Goal: Book appointment/travel/reservation

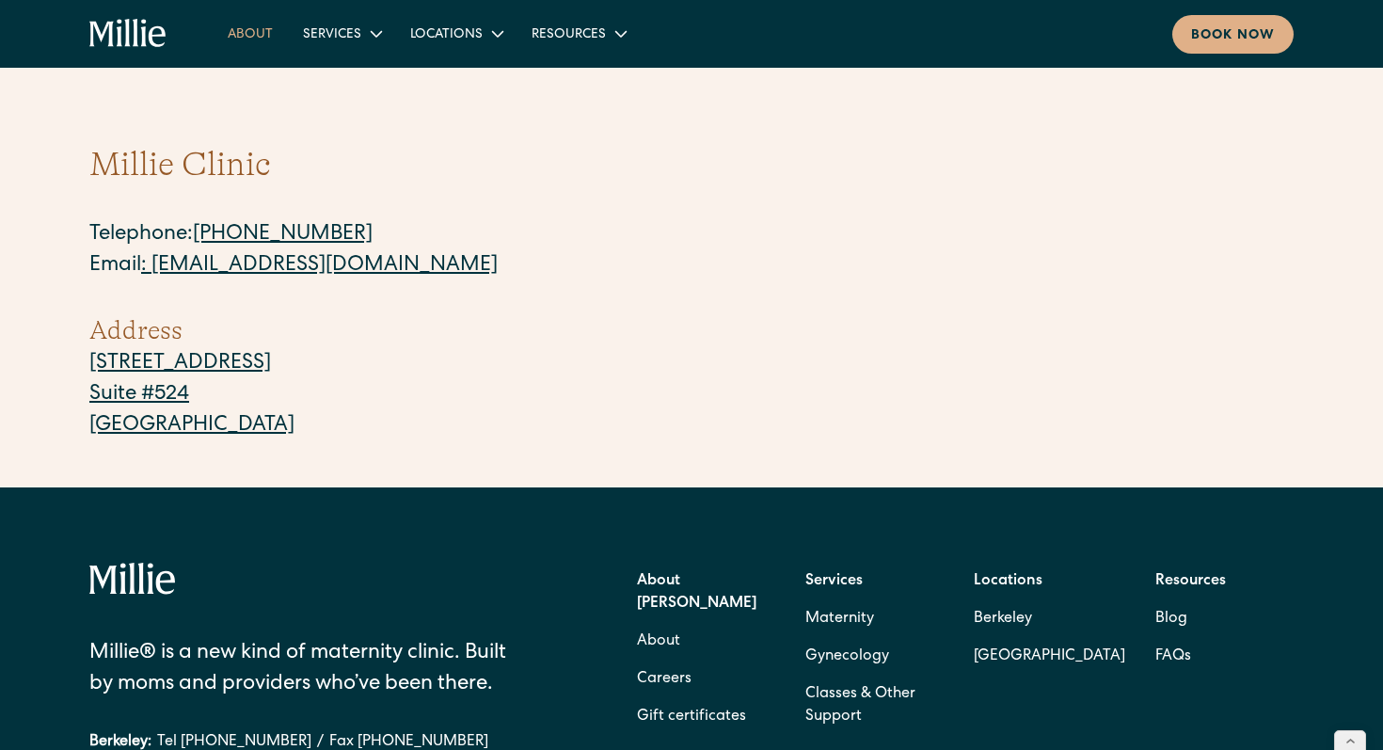
click at [246, 39] on link "About" at bounding box center [250, 33] width 75 height 31
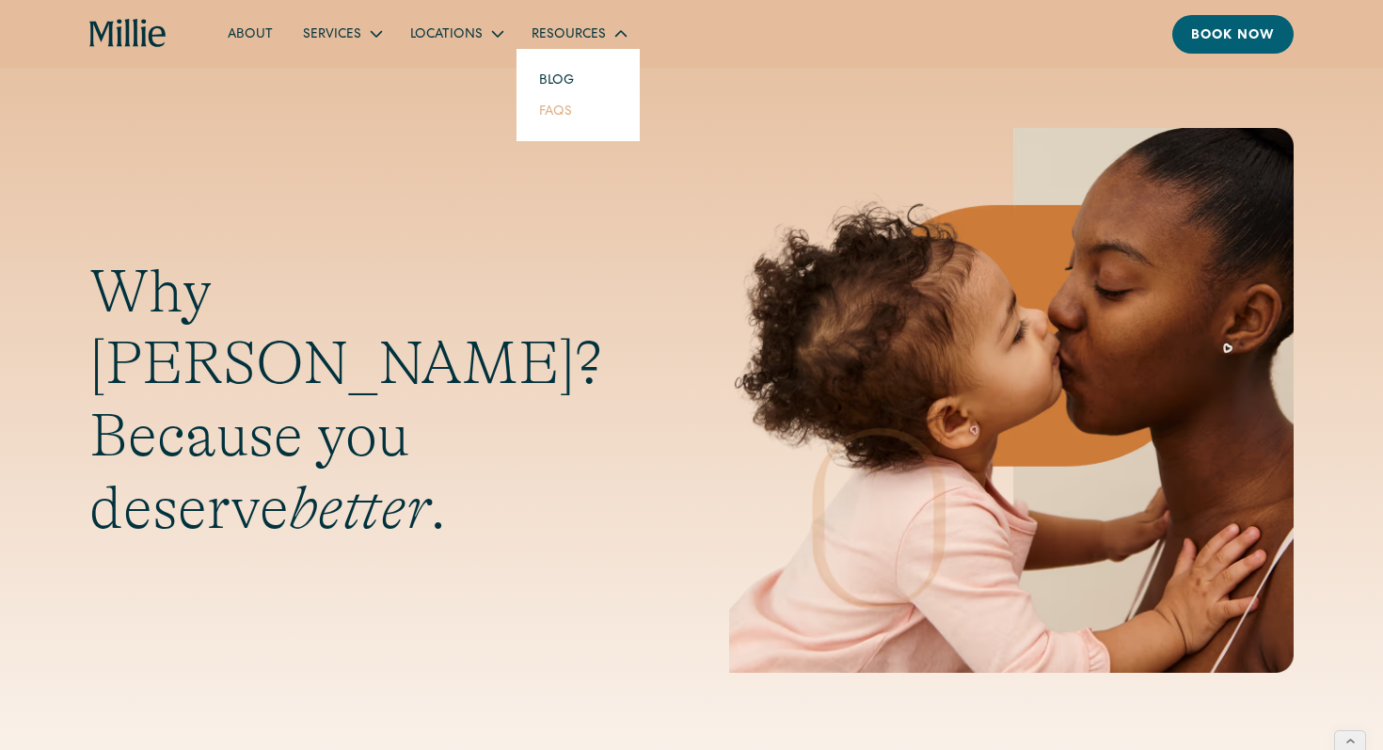
click at [553, 118] on link "FAQs" at bounding box center [555, 110] width 63 height 31
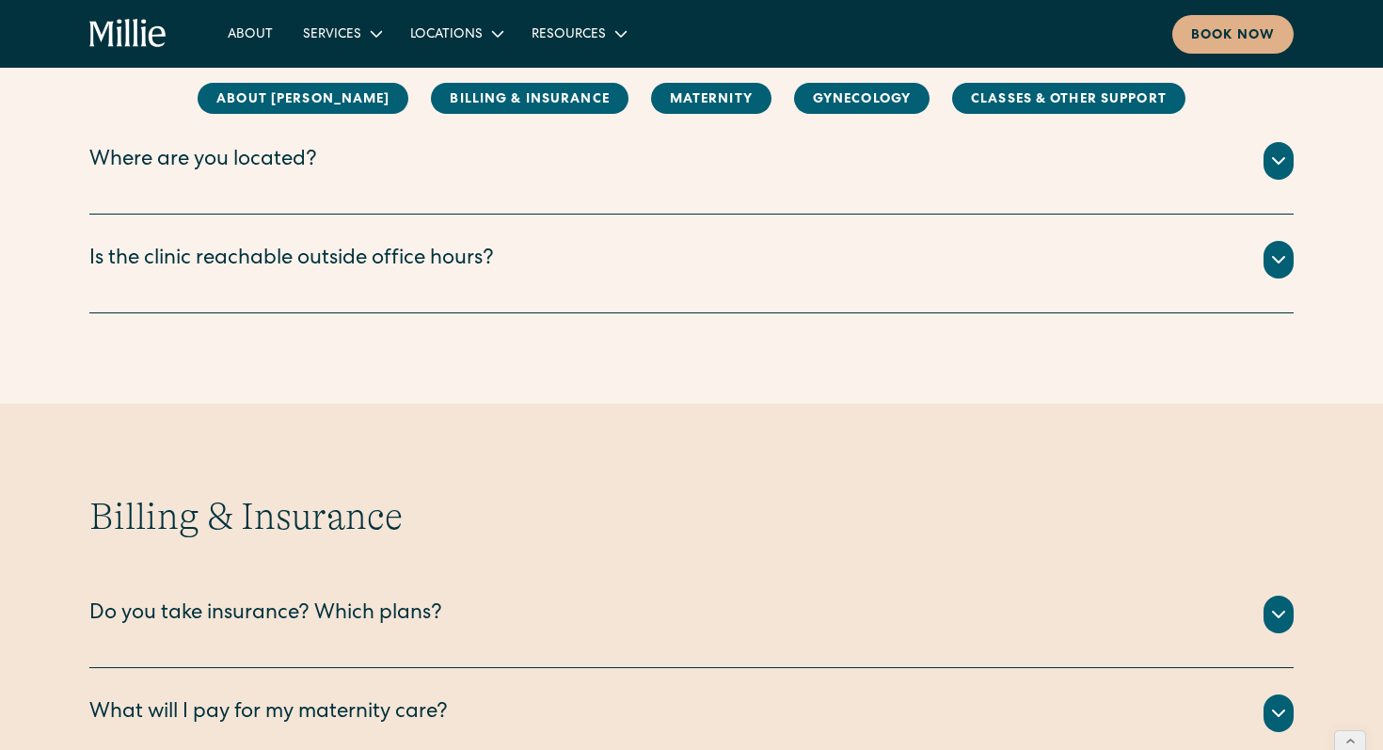
scroll to position [540, 0]
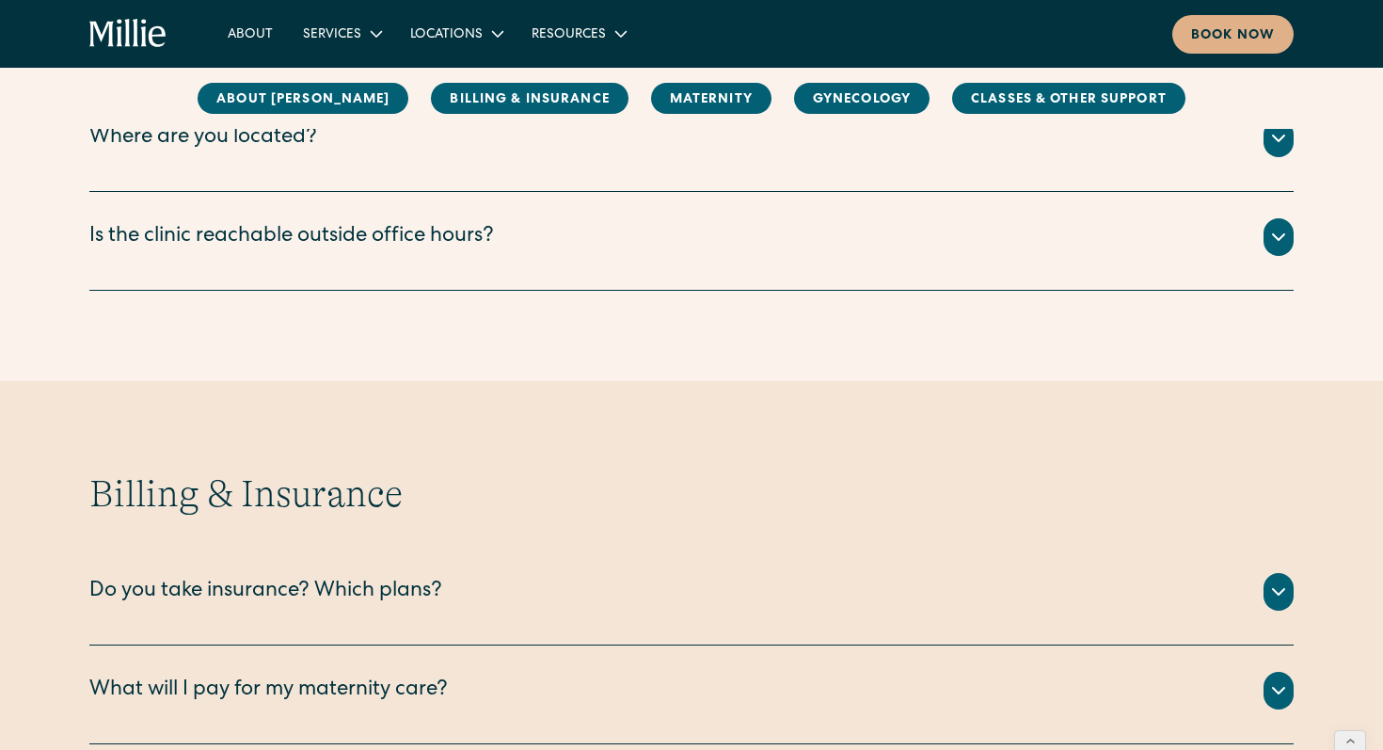
click at [310, 246] on div "Is the clinic reachable outside office hours?" at bounding box center [291, 237] width 405 height 31
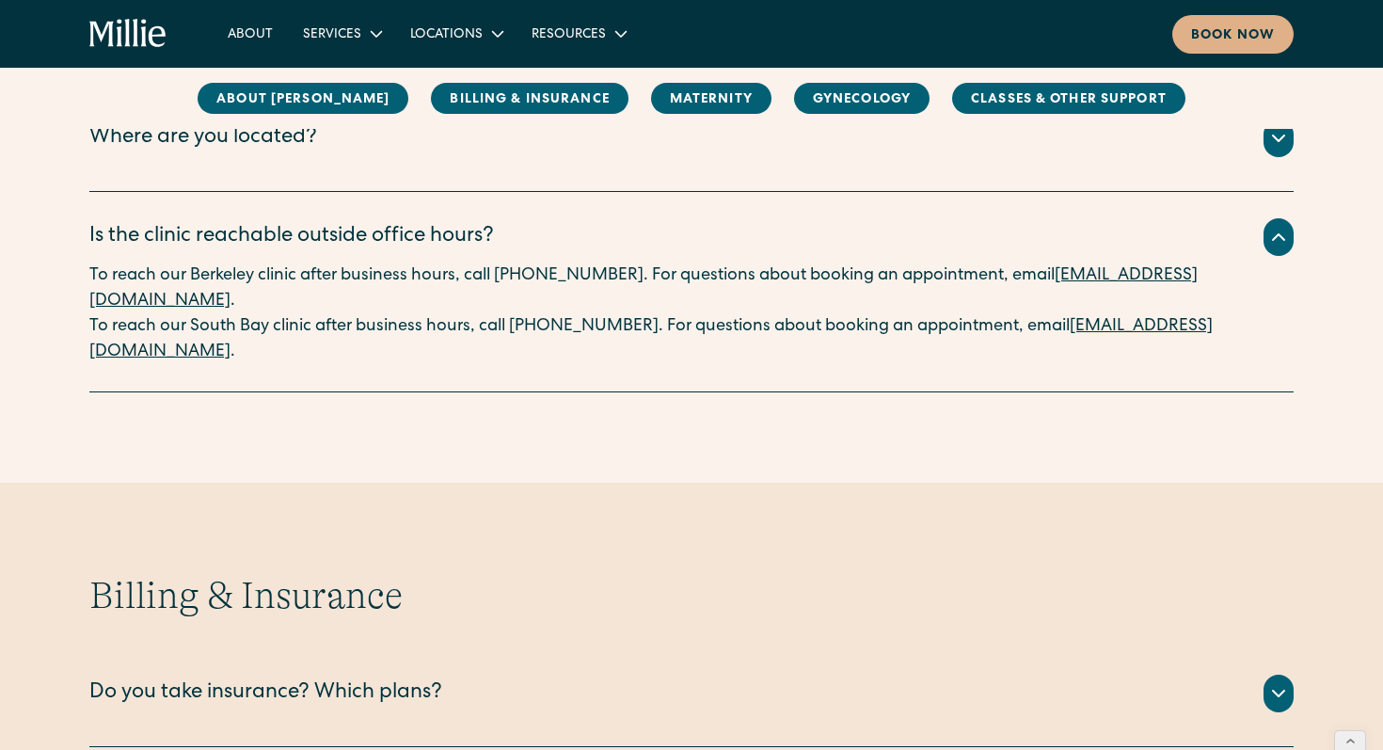
click at [230, 135] on div "Where are you located?" at bounding box center [203, 138] width 228 height 31
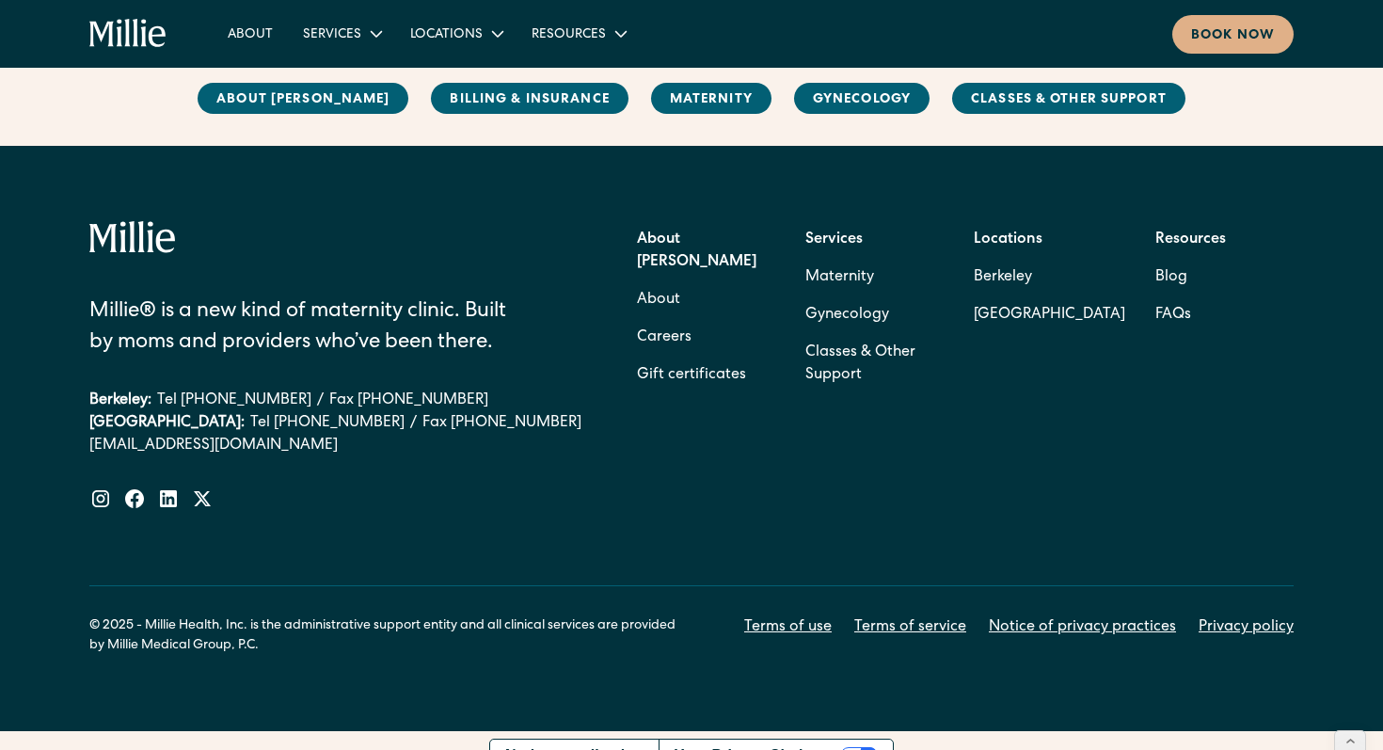
scroll to position [4004, 0]
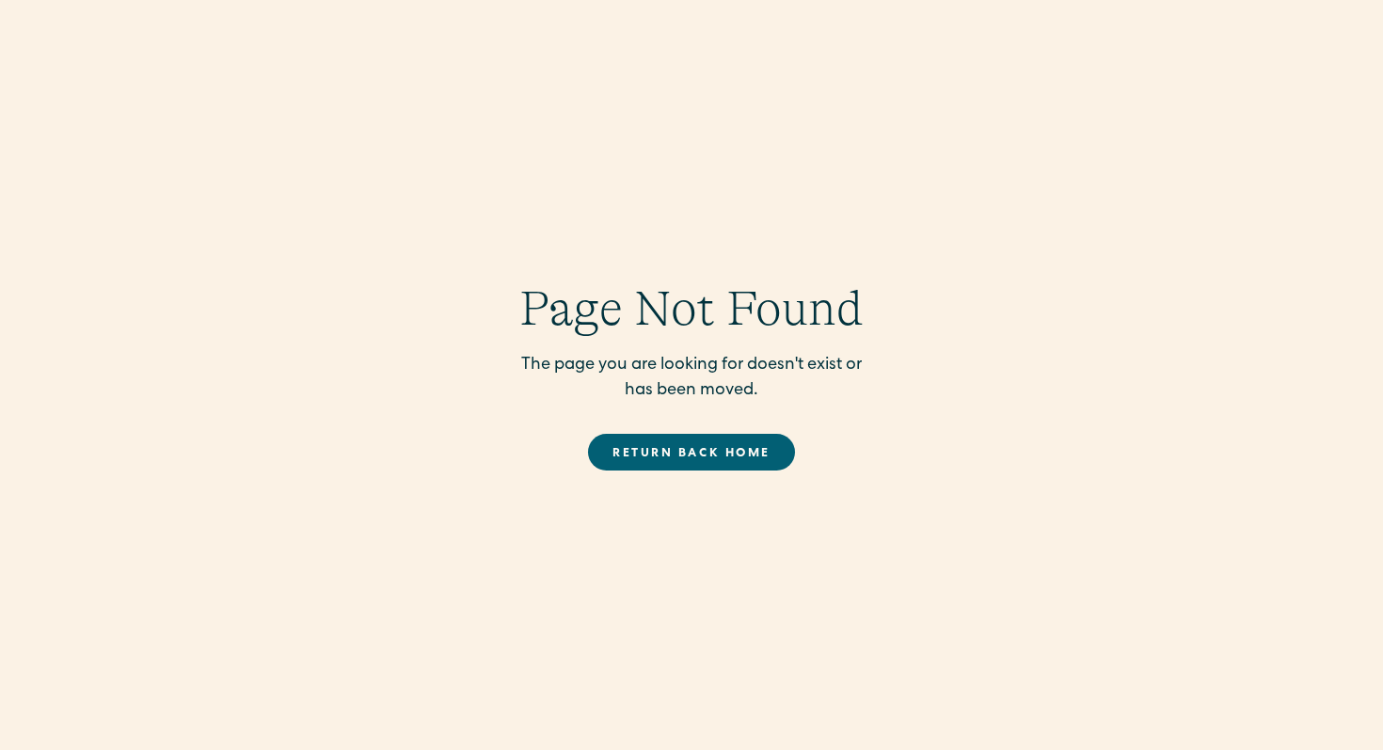
click at [710, 451] on link "Return back Home" at bounding box center [691, 452] width 206 height 37
click at [653, 443] on link "Return back Home" at bounding box center [691, 452] width 206 height 37
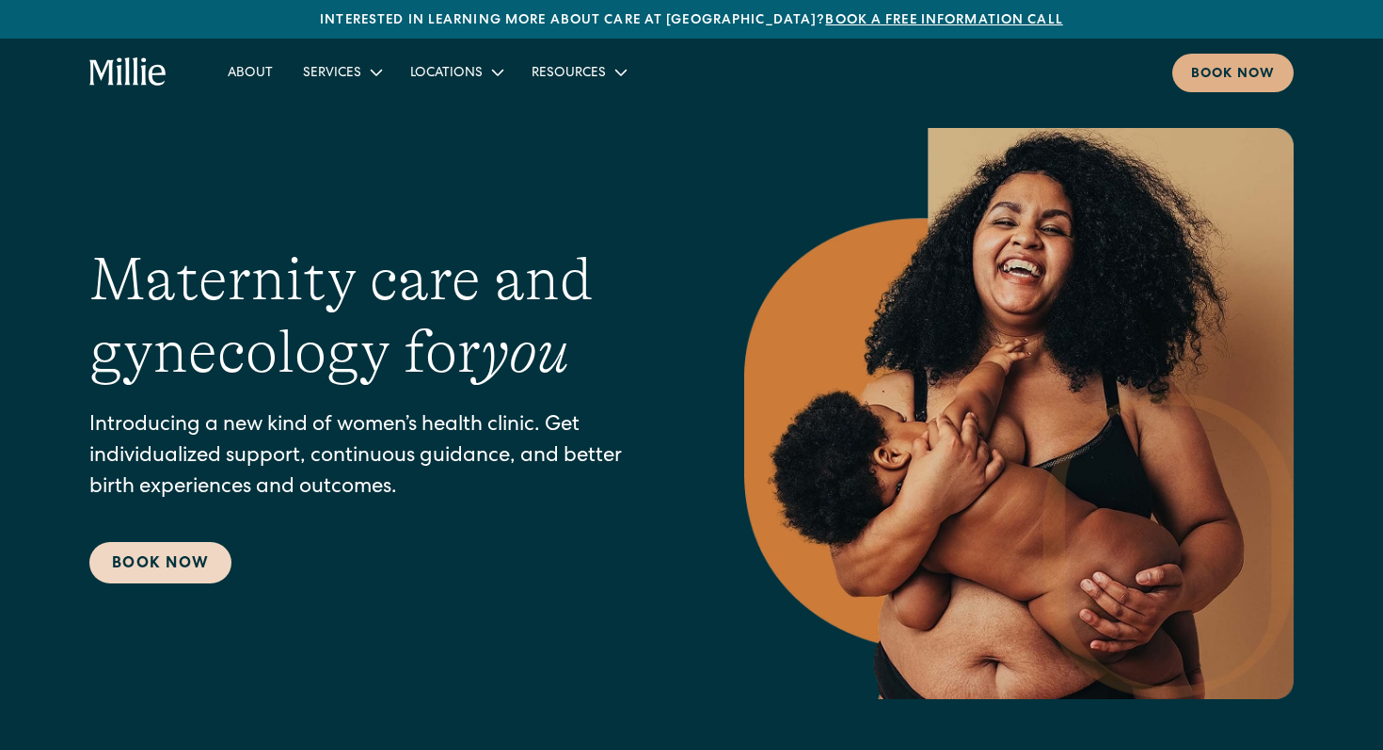
click at [173, 581] on link "Book Now" at bounding box center [160, 562] width 142 height 41
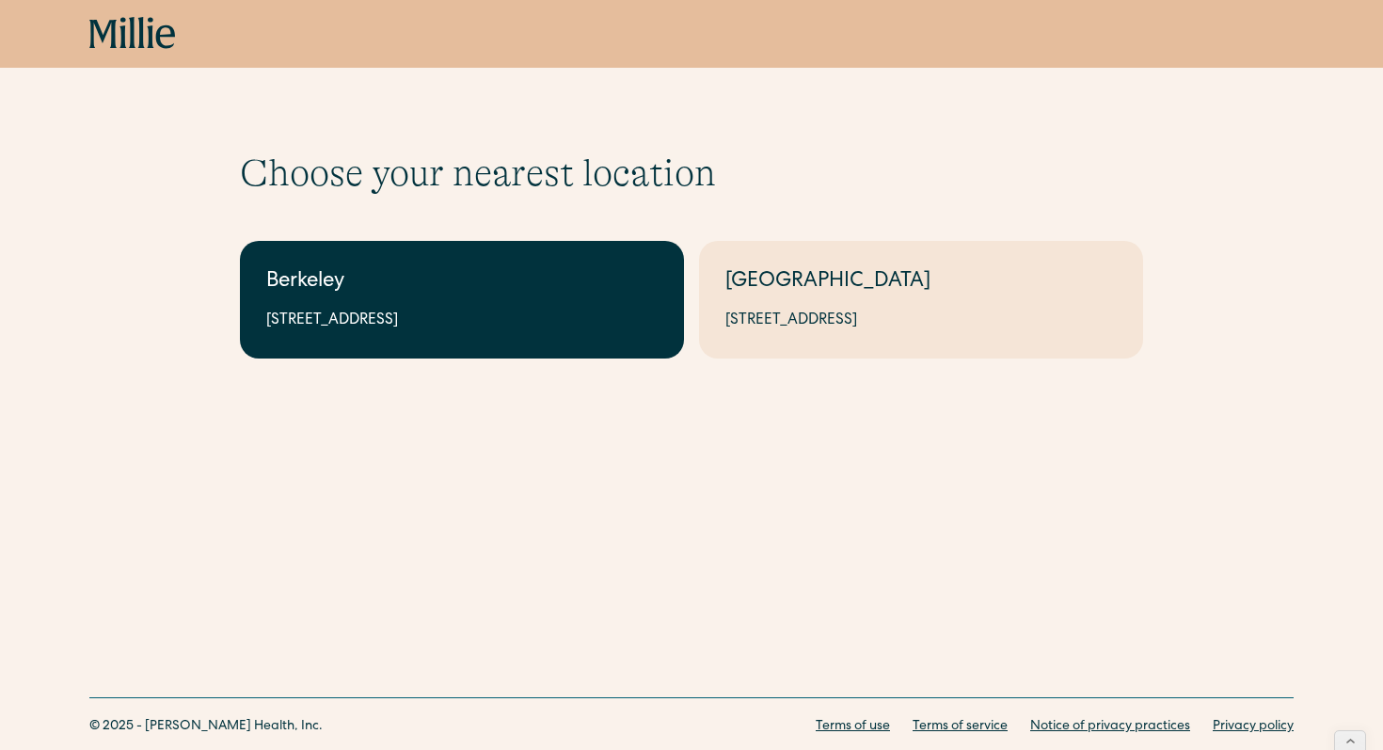
click at [462, 336] on link "Berkeley 2999 Regent St, Suite 524, Berkeley, CA 94705" at bounding box center [462, 300] width 444 height 118
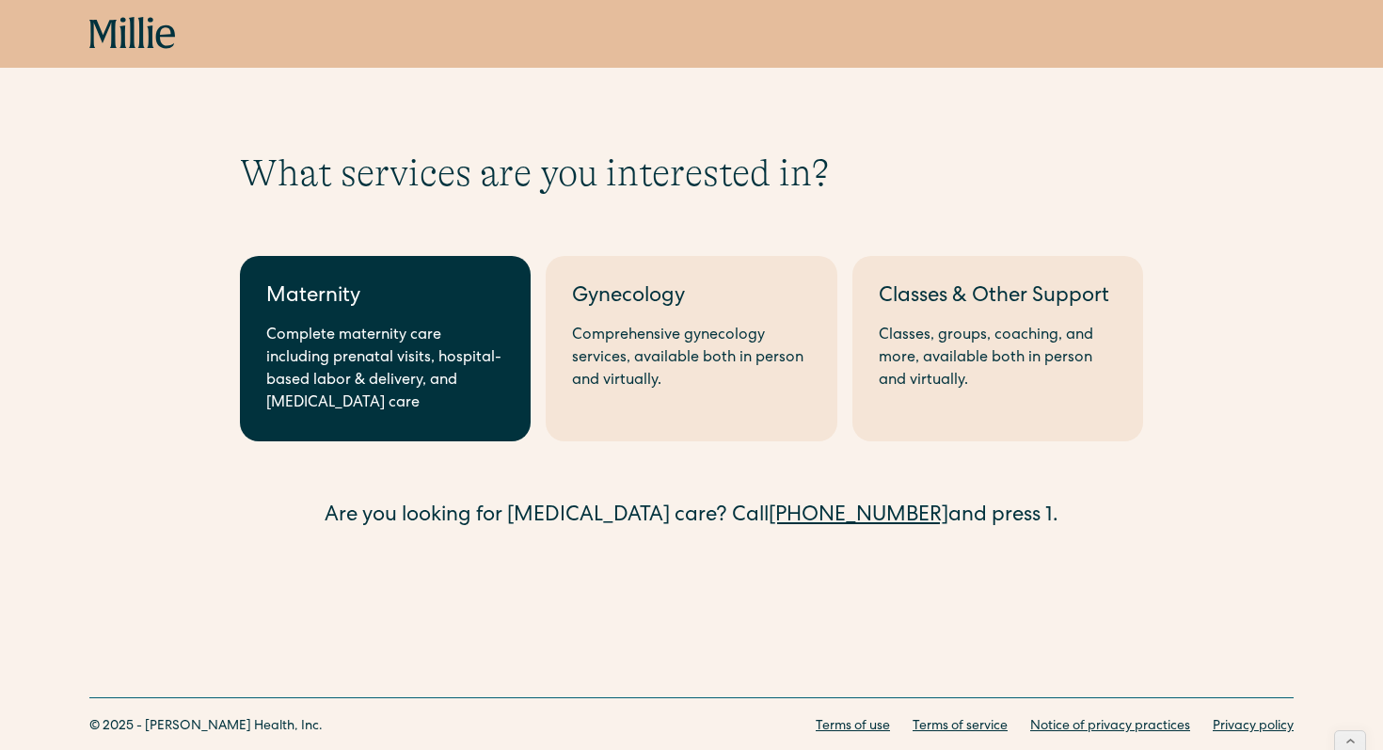
click at [359, 304] on div "Maternity" at bounding box center [385, 297] width 238 height 31
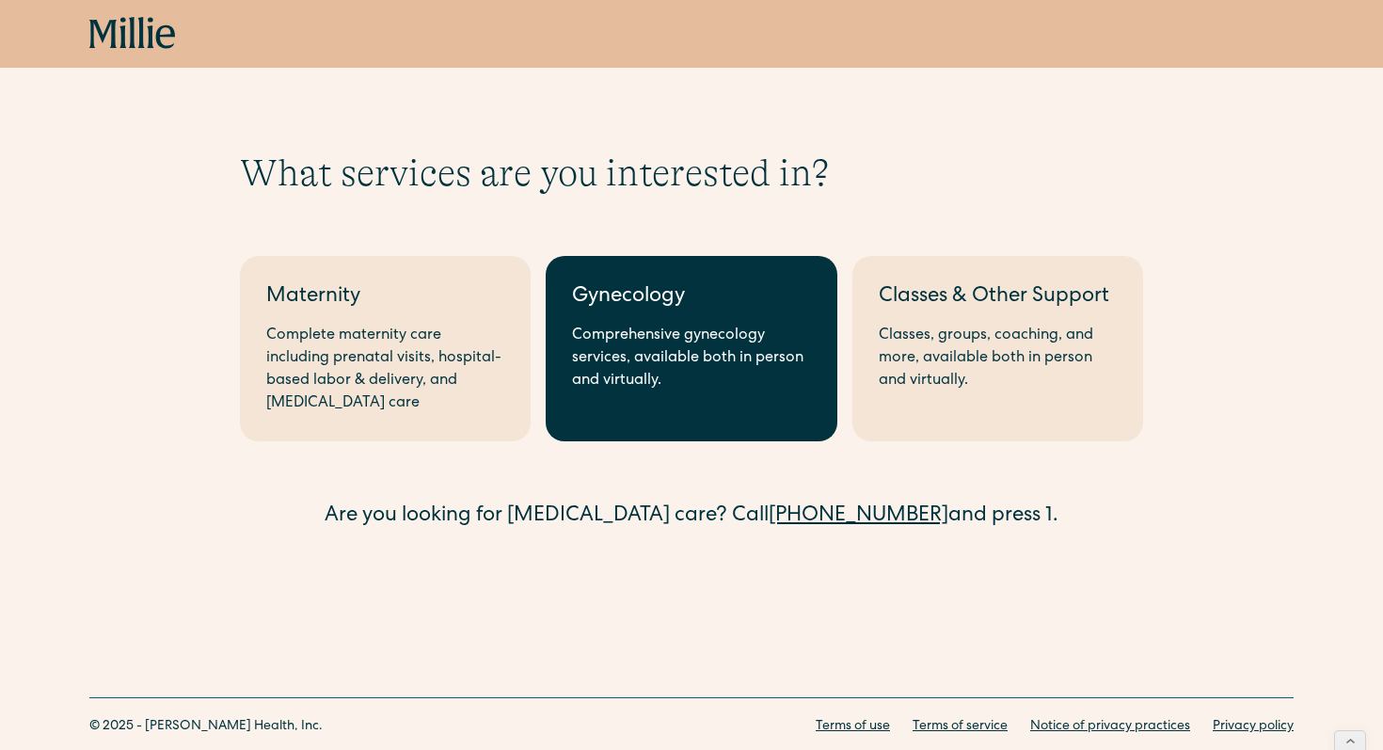
click at [700, 299] on div "Gynecology" at bounding box center [691, 297] width 238 height 31
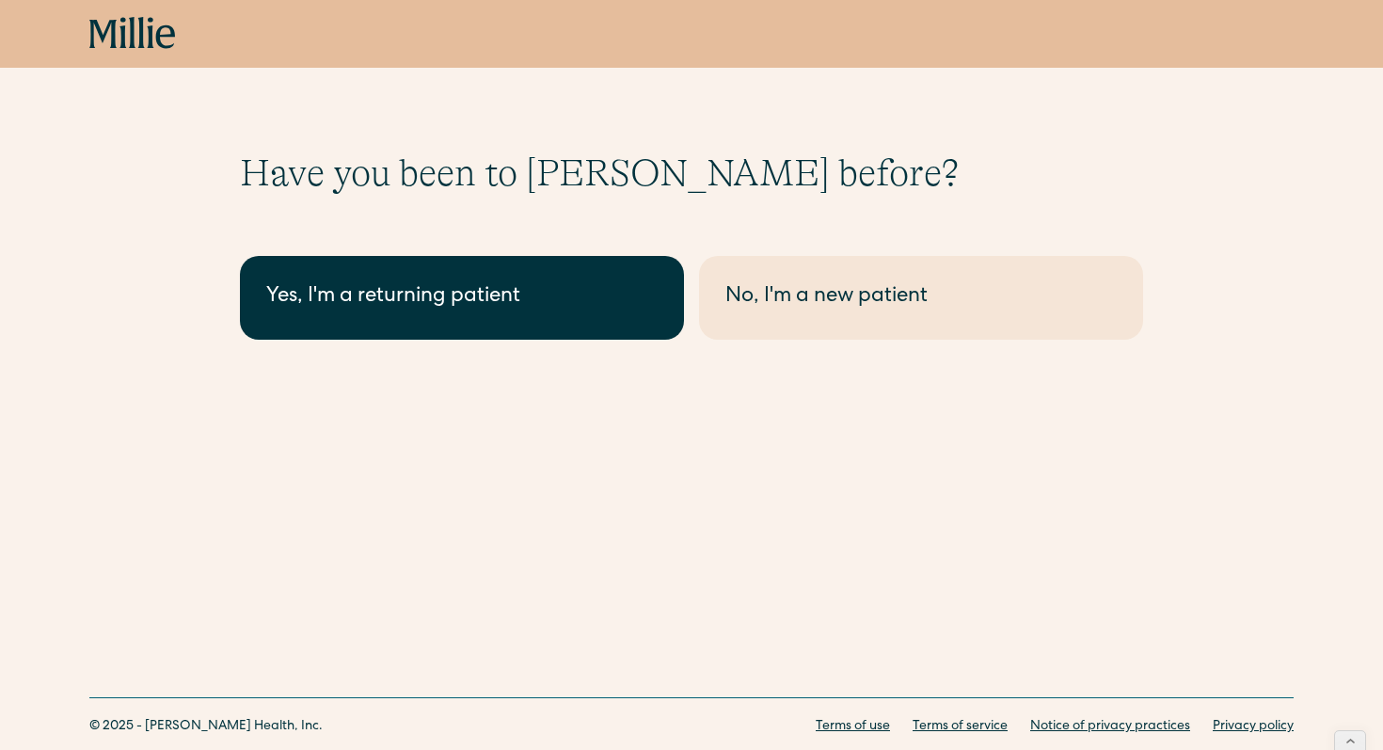
click at [389, 281] on link "Yes, I'm a returning patient" at bounding box center [462, 298] width 444 height 84
